Goal: Navigation & Orientation: Find specific page/section

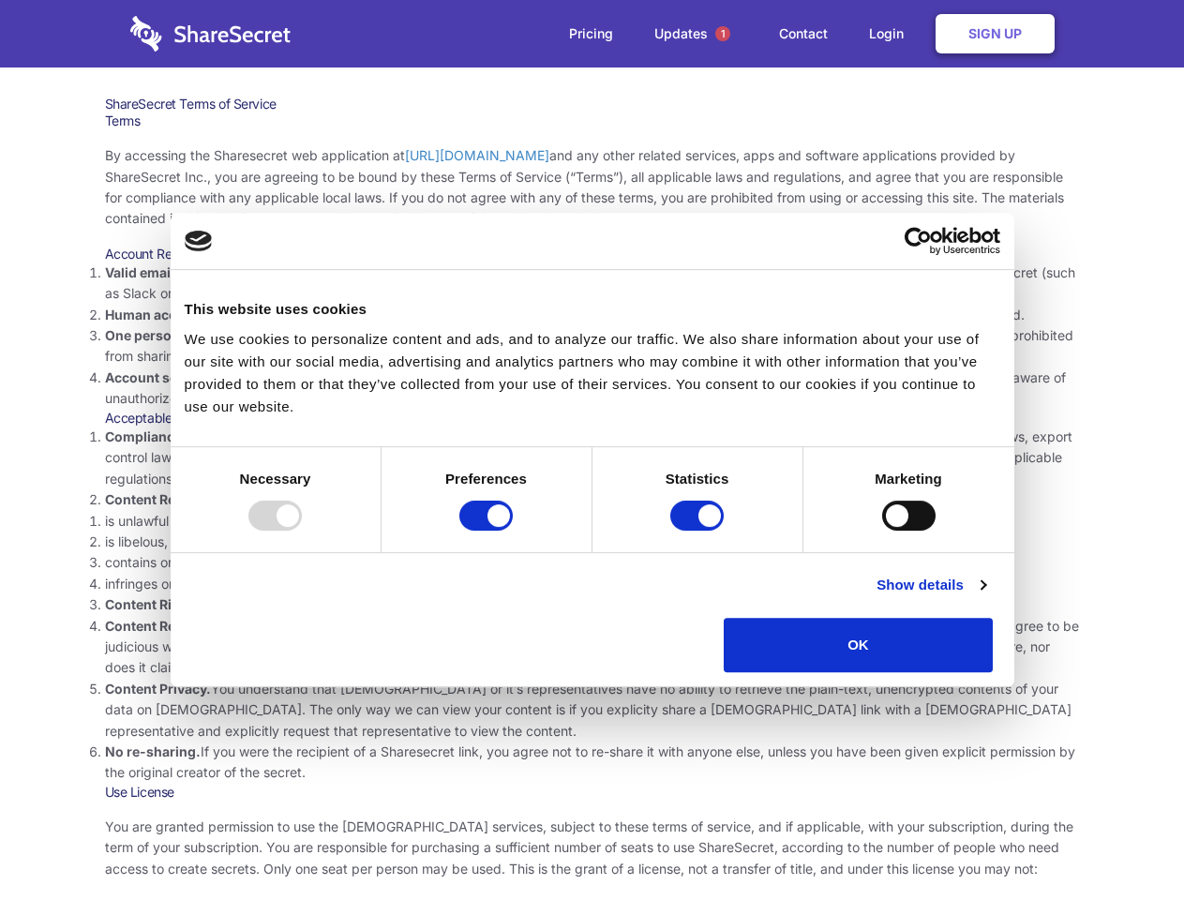
click at [592, 450] on li "Compliance with local laws and regulations. Your use of the Sharesecret must no…" at bounding box center [592, 458] width 975 height 63
click at [302, 531] on div at bounding box center [274, 516] width 53 height 30
click at [513, 531] on input "Preferences" at bounding box center [485, 516] width 53 height 30
checkbox input "false"
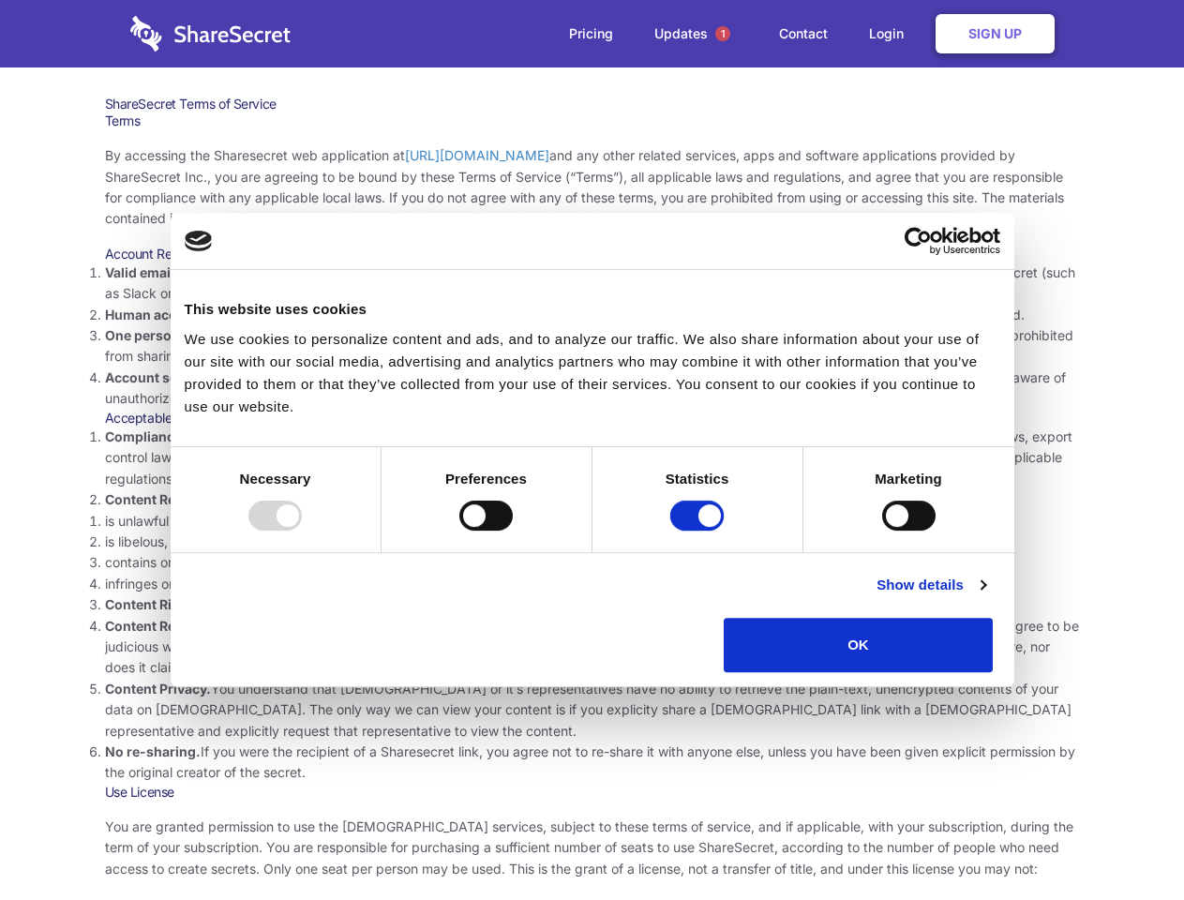
click at [699, 531] on input "Statistics" at bounding box center [696, 516] width 53 height 30
checkbox input "false"
click at [882, 531] on input "Marketing" at bounding box center [908, 516] width 53 height 30
checkbox input "true"
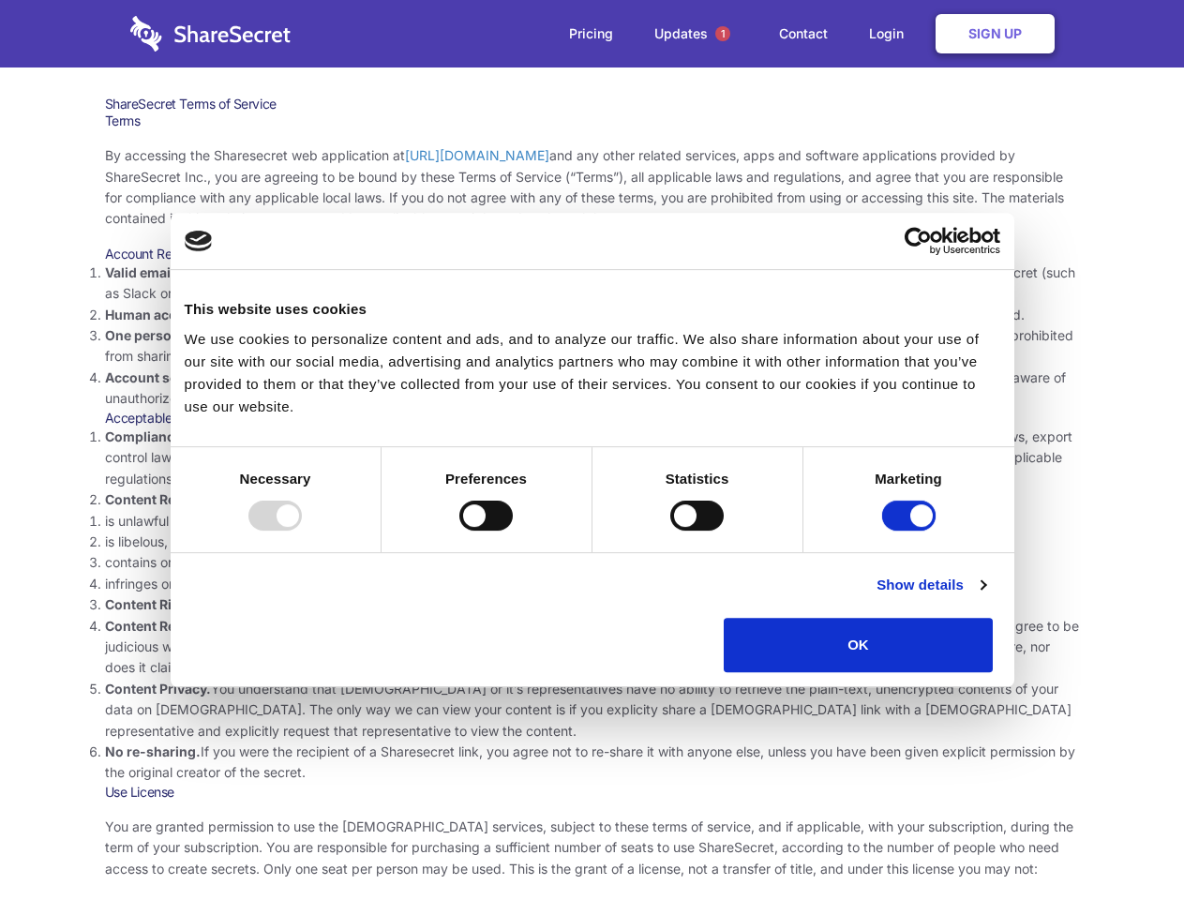
checkbox input "true"
click at [985, 596] on link "Show details" at bounding box center [930, 585] width 109 height 22
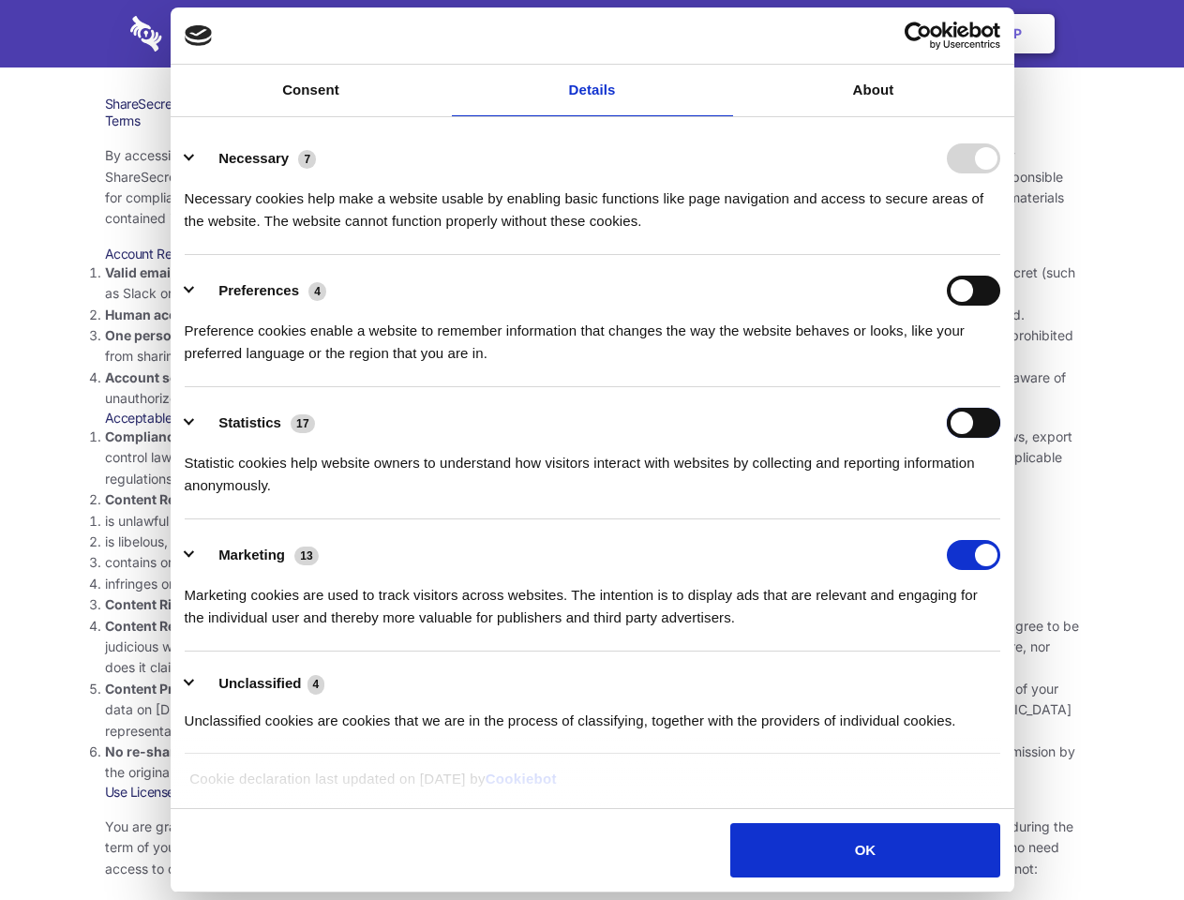
click at [1009, 679] on ul "Necessary 7 Necessary cookies help make a website usable by enabling basic func…" at bounding box center [591, 439] width 833 height 632
click at [722, 34] on span "1" at bounding box center [722, 33] width 15 height 15
